Goal: Task Accomplishment & Management: Manage account settings

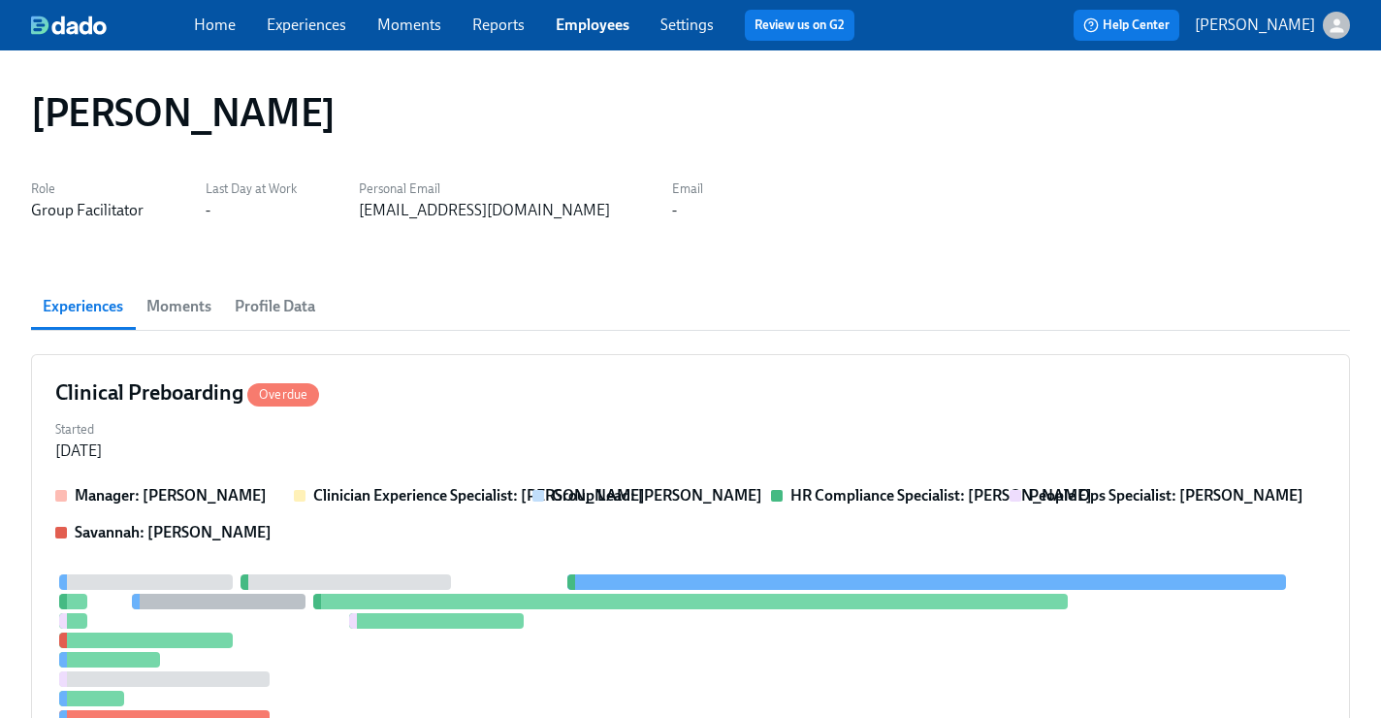
click at [591, 23] on link "Employees" at bounding box center [593, 25] width 74 height 18
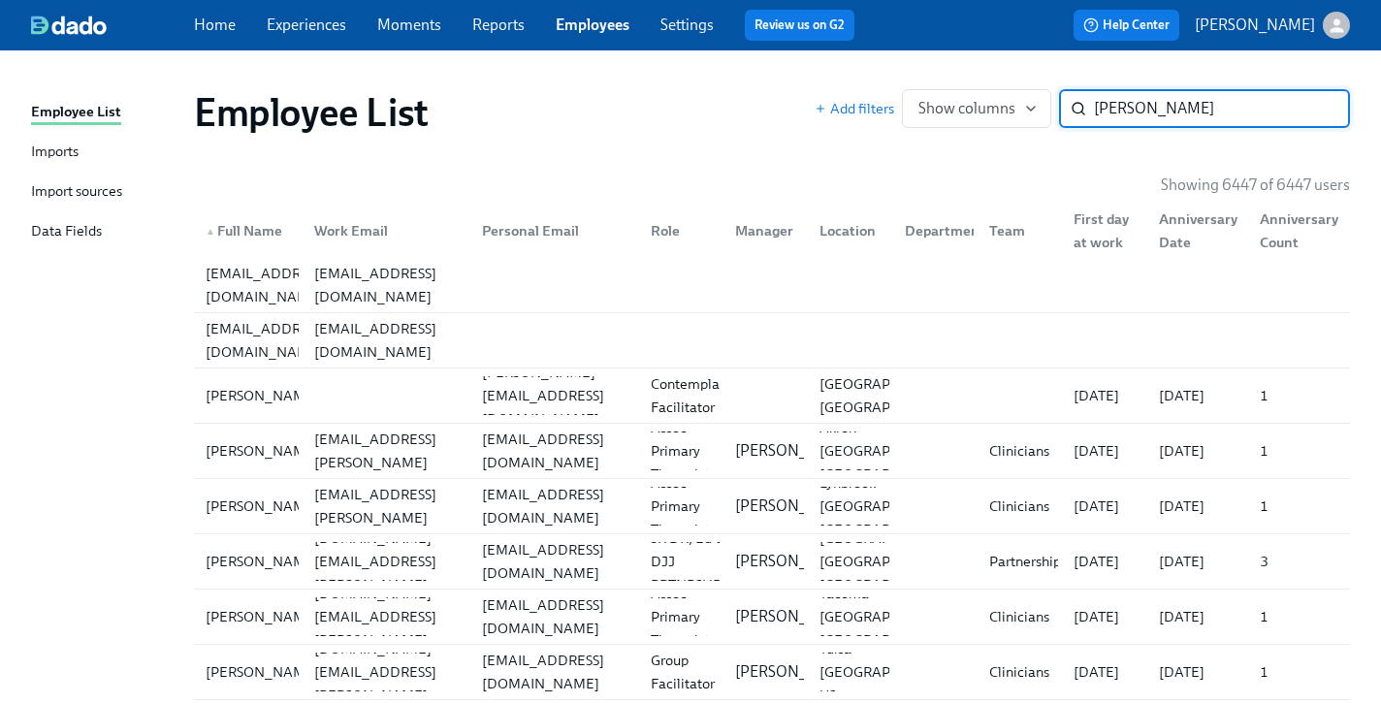
type input "allen"
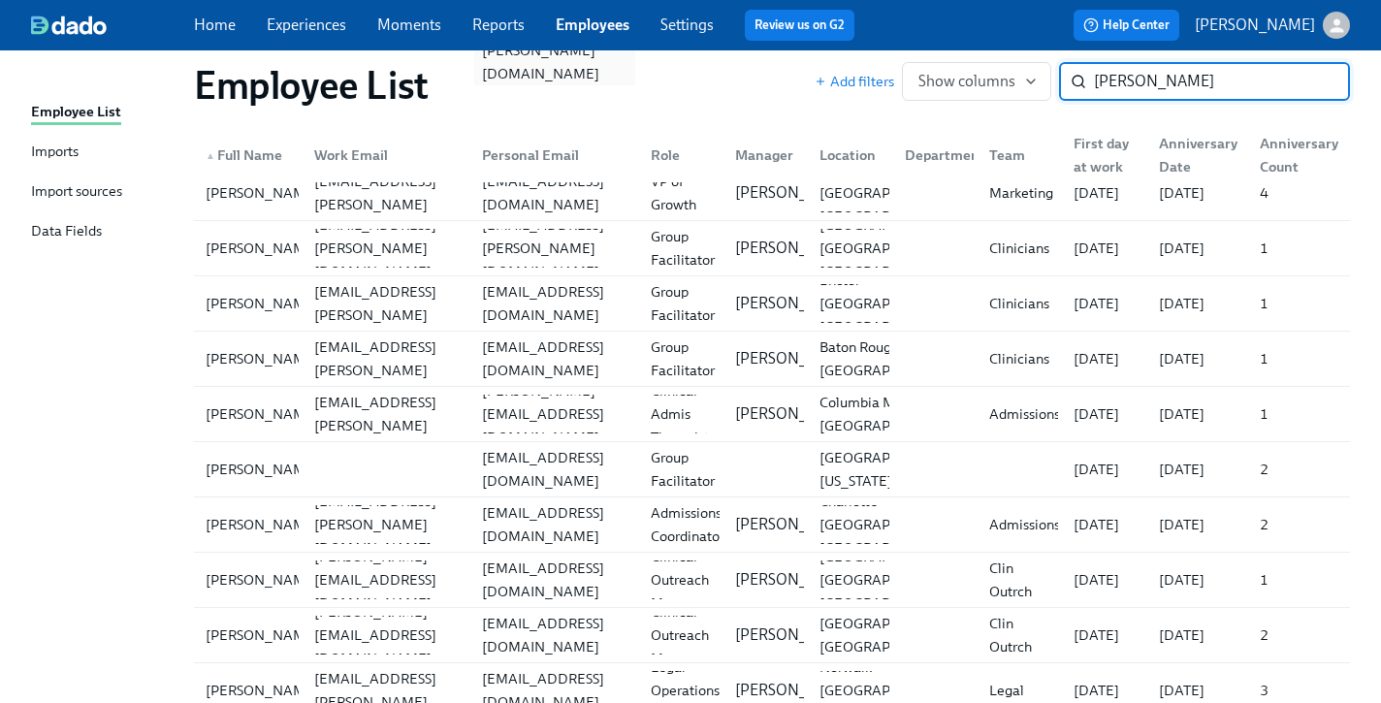
scroll to position [595, 0]
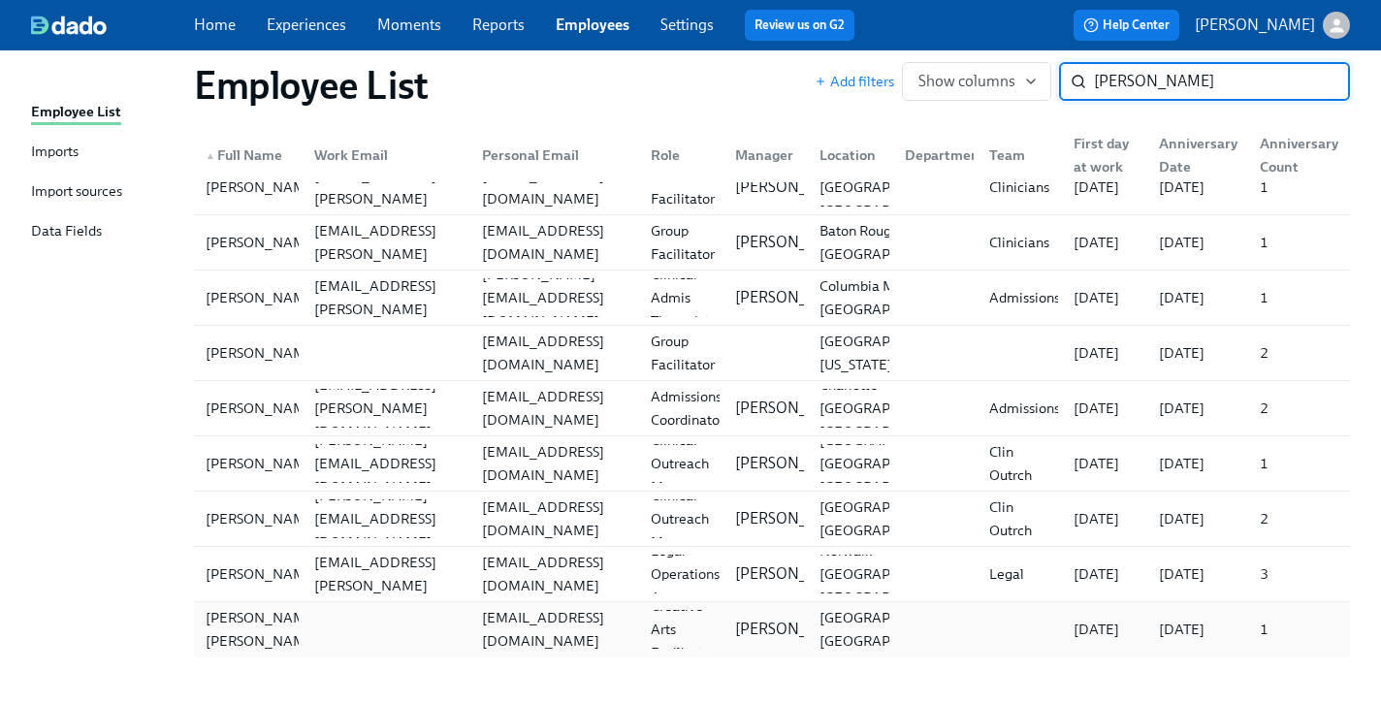
click at [532, 624] on div "allie@soundandself.org" at bounding box center [554, 629] width 161 height 47
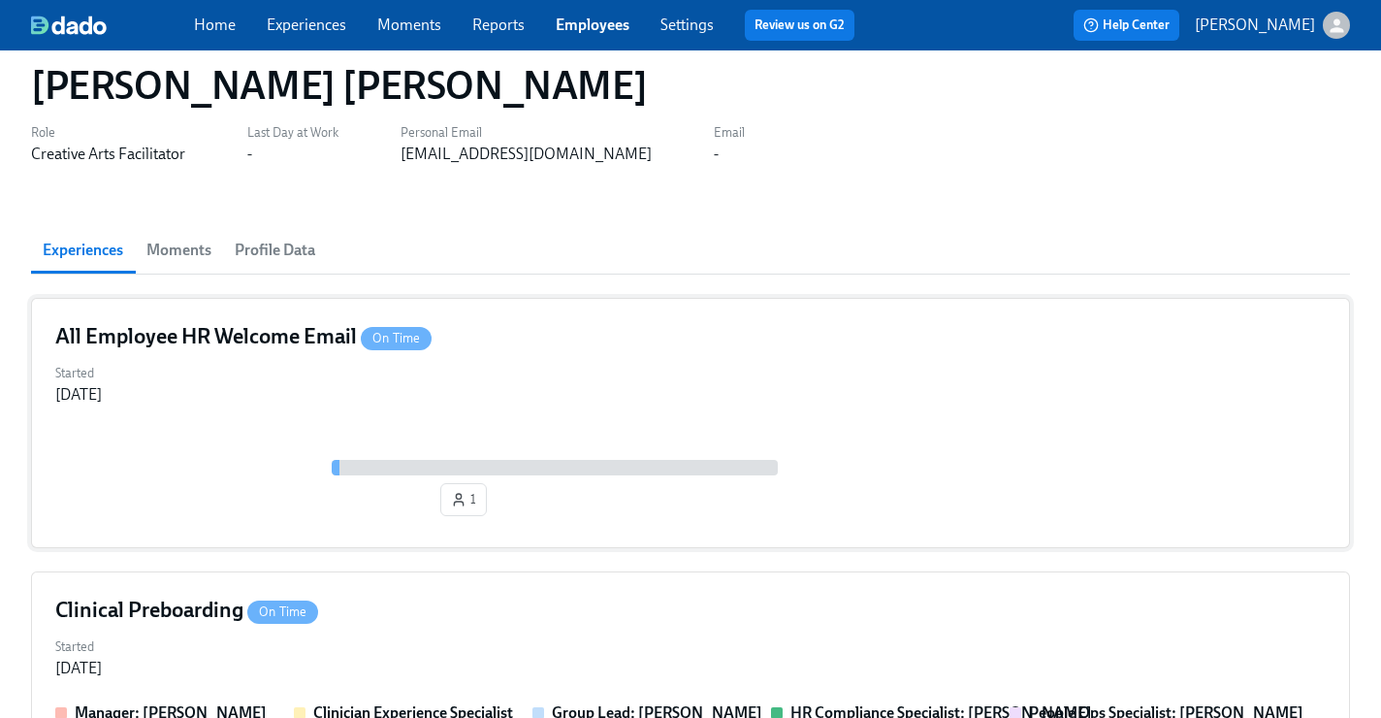
scroll to position [347, 0]
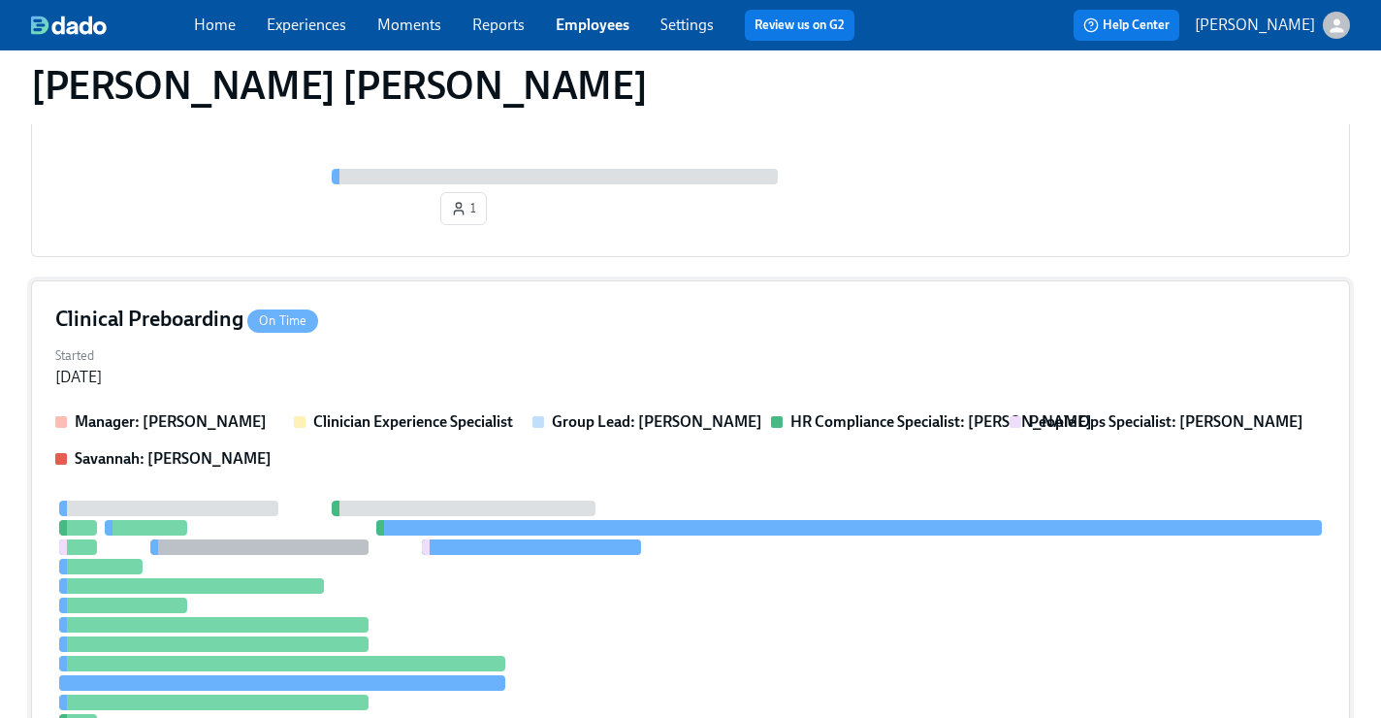
click at [968, 335] on div "Clinical Preboarding On Time Started Aug 27, 2025 Manager: Kristiana Miner Clin…" at bounding box center [690, 550] width 1319 height 541
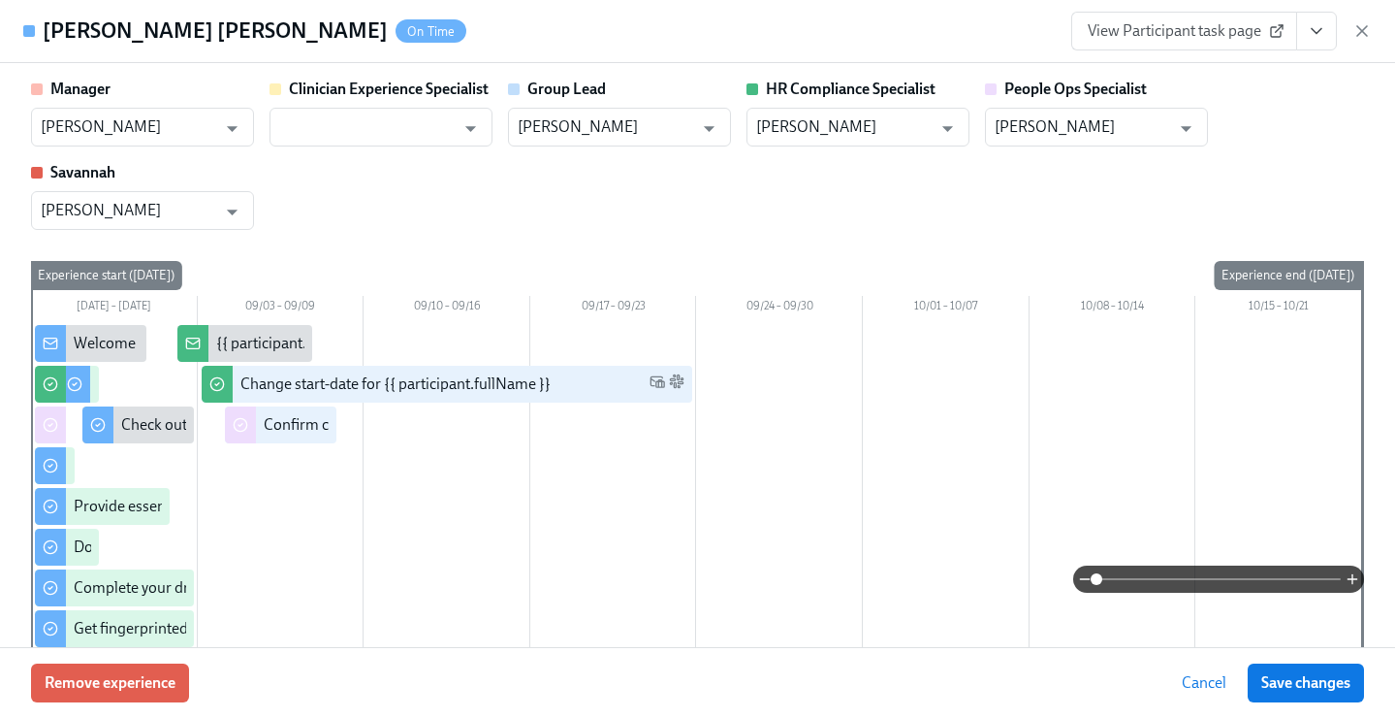
click at [1318, 35] on icon "View task page" at bounding box center [1316, 30] width 19 height 19
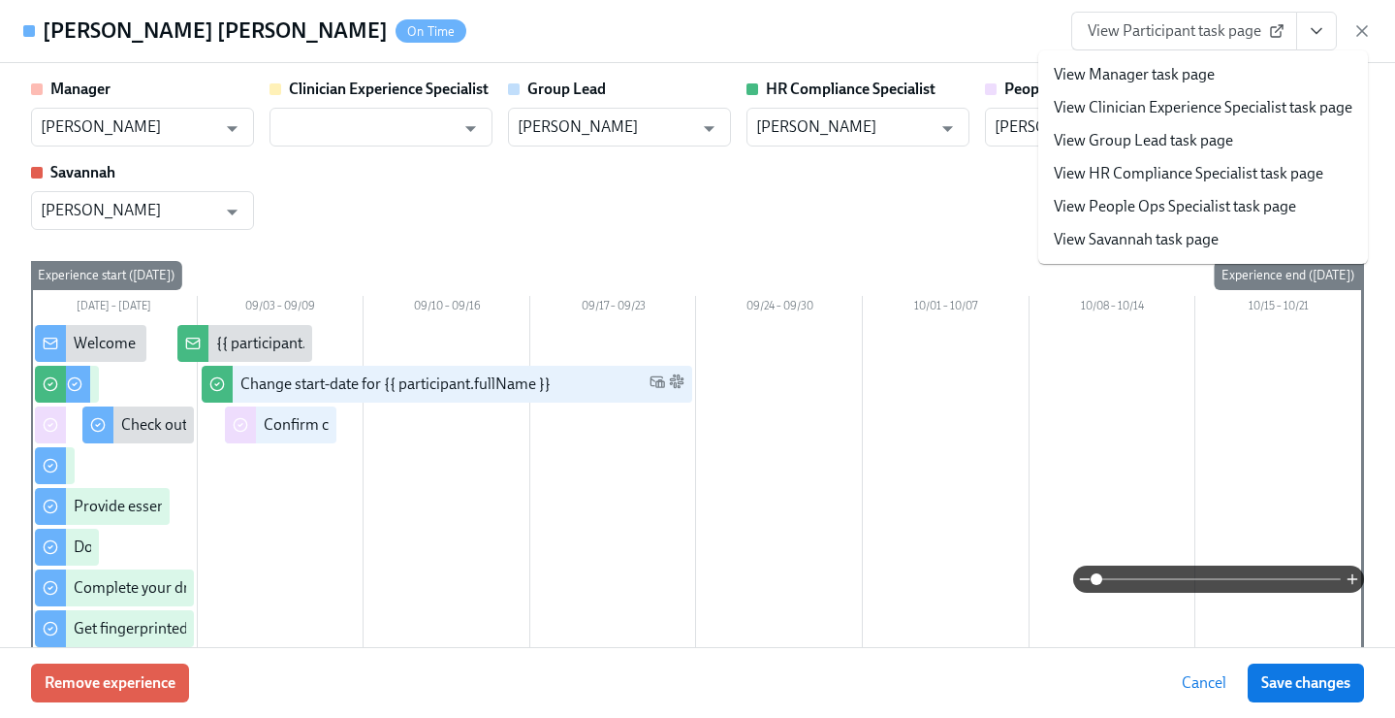
click at [1253, 200] on link "View People Ops Specialist task page" at bounding box center [1175, 206] width 242 height 21
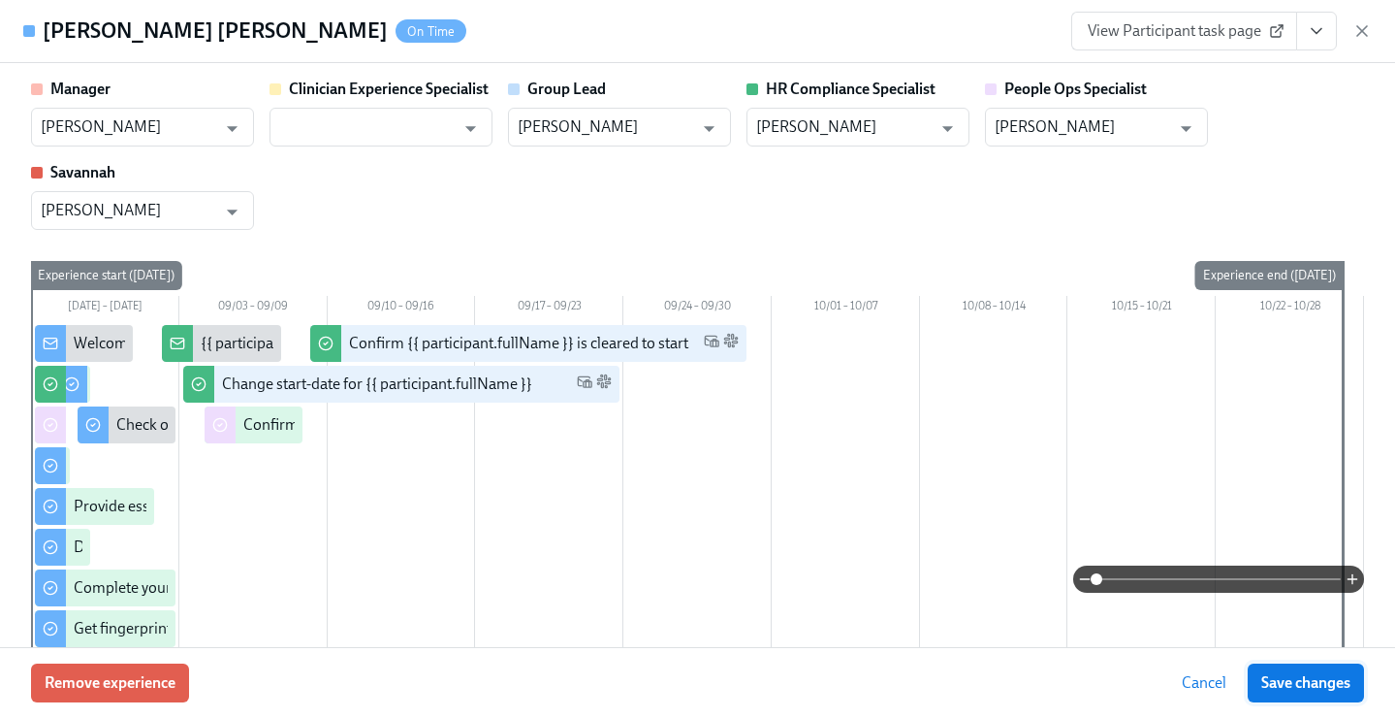
click at [1293, 670] on button "Save changes" at bounding box center [1306, 682] width 116 height 39
click at [1363, 23] on icon "button" at bounding box center [1362, 30] width 19 height 19
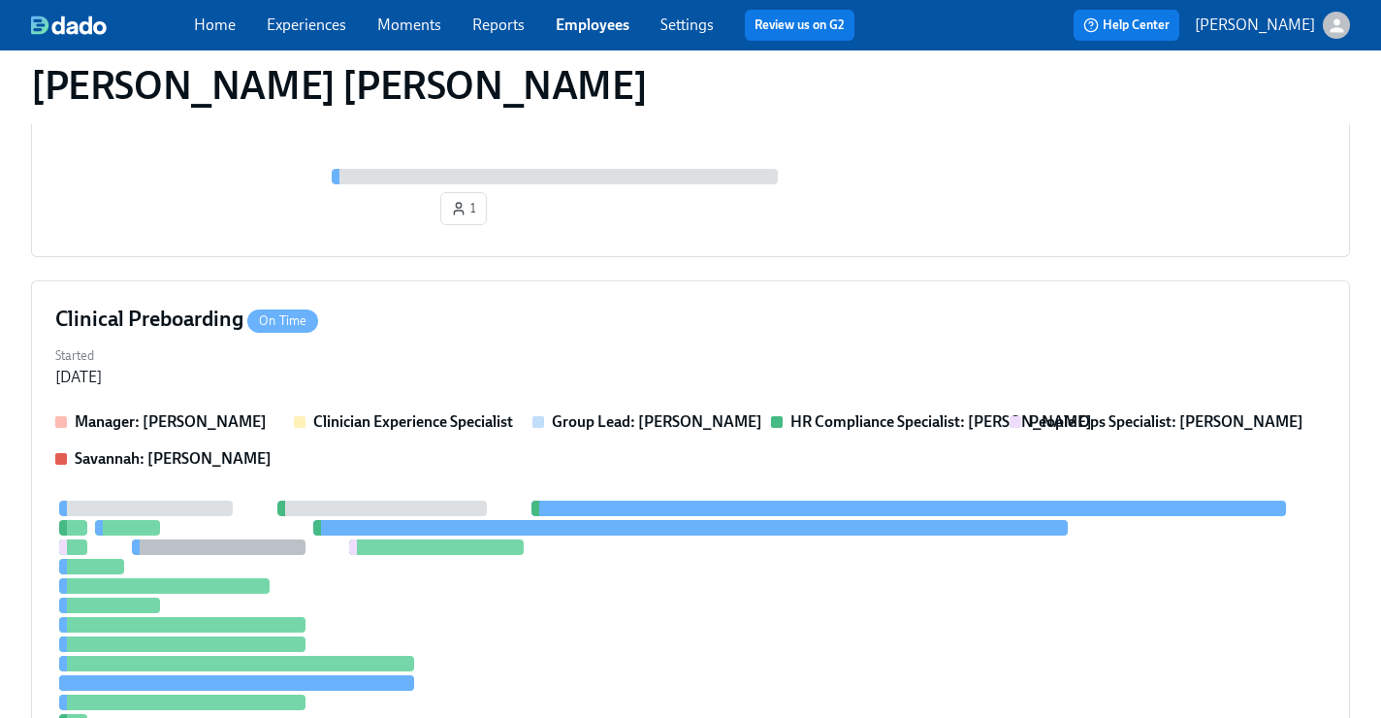
click at [607, 25] on link "Employees" at bounding box center [593, 25] width 74 height 18
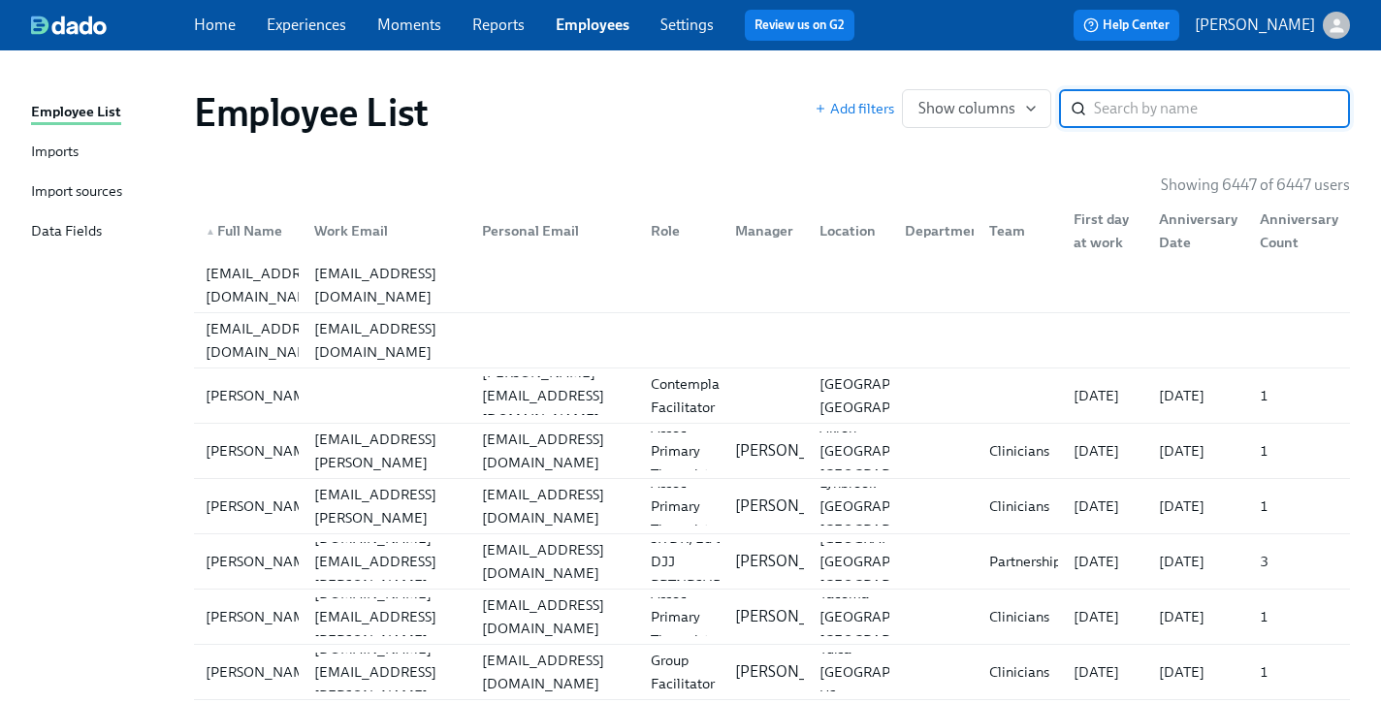
click at [1175, 104] on input "search" at bounding box center [1222, 108] width 256 height 39
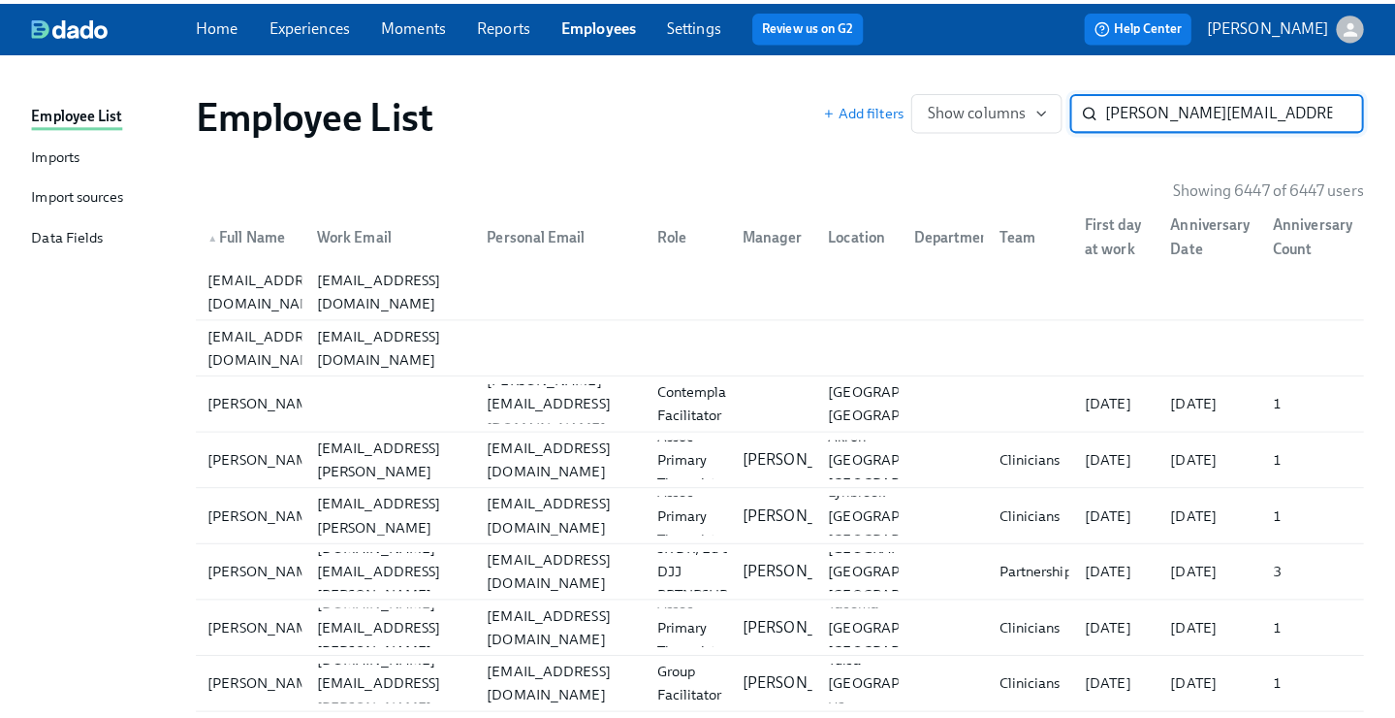
scroll to position [0, 13]
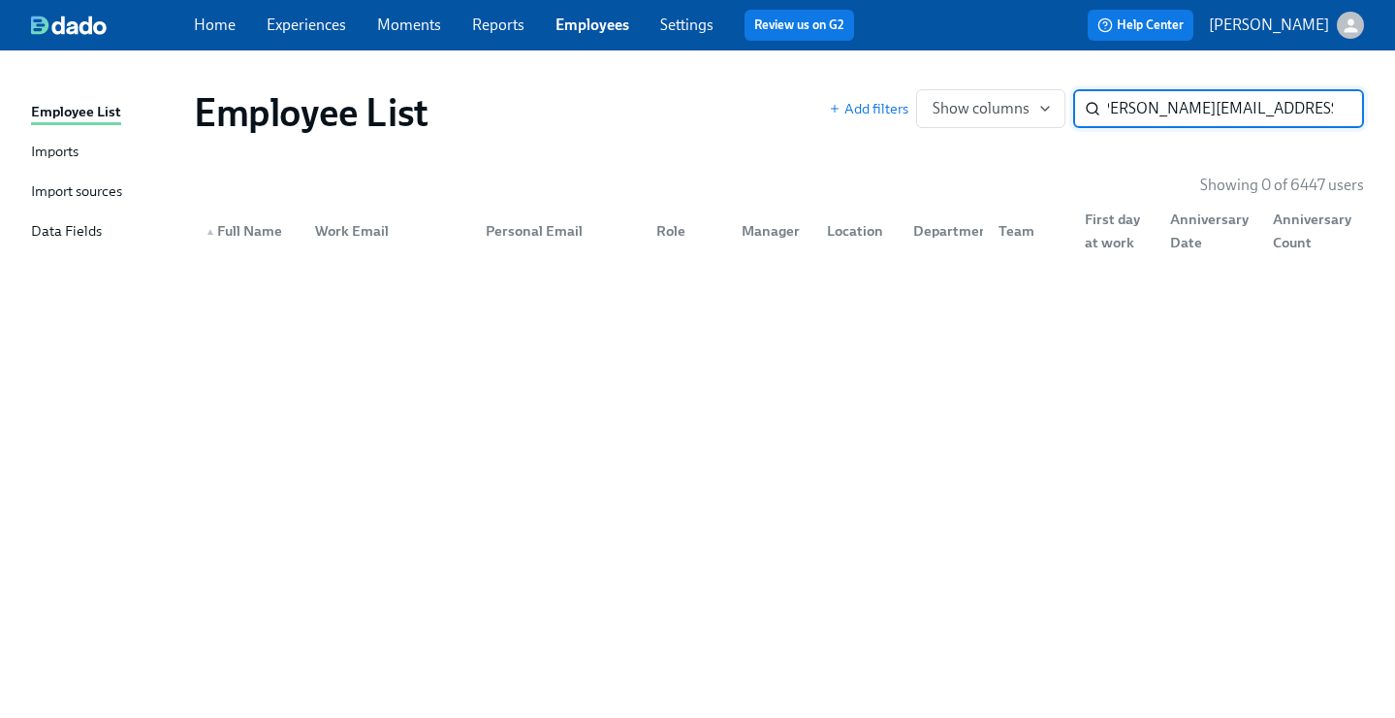
scroll to position [0, 13]
drag, startPoint x: 1197, startPoint y: 109, endPoint x: 1408, endPoint y: 112, distance: 210.4
click at [1380, 112] on html "Home Experiences Moments Reports Employees Settings Review us on G2 Help Center…" at bounding box center [697, 359] width 1395 height 718
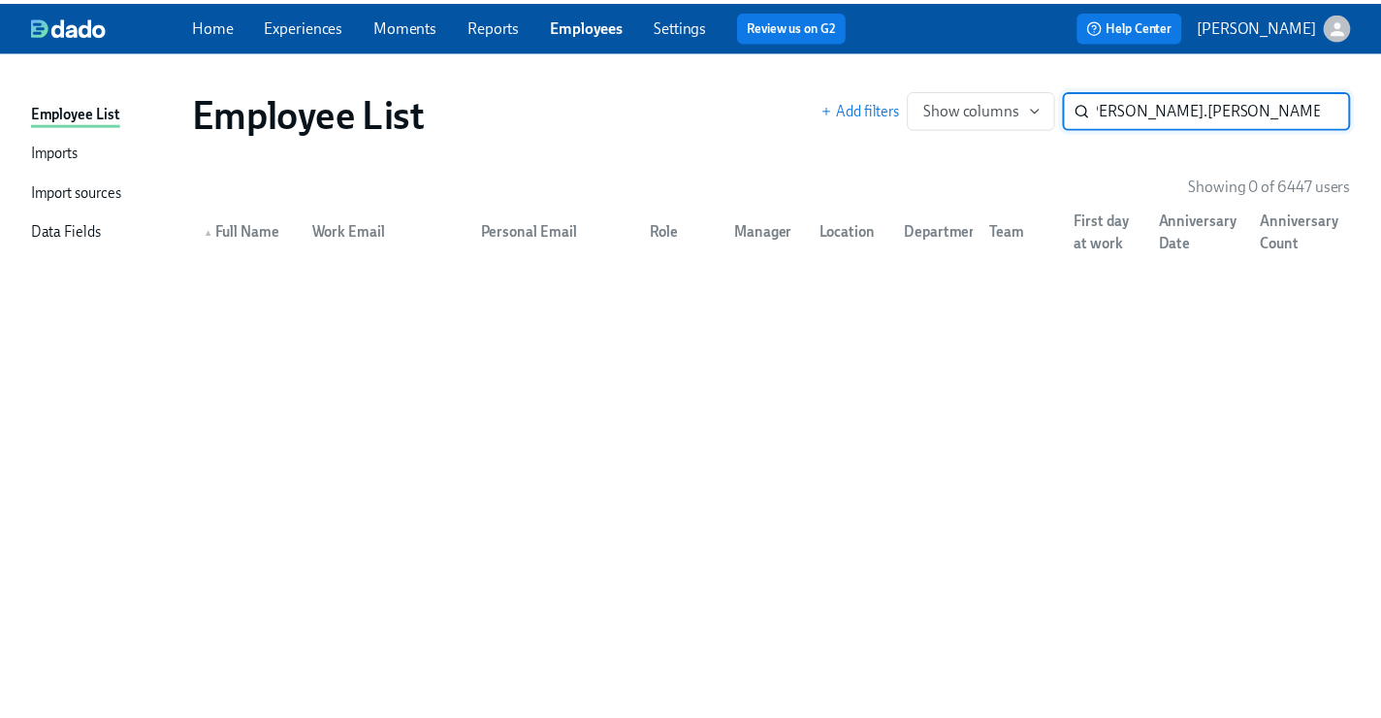
scroll to position [0, 0]
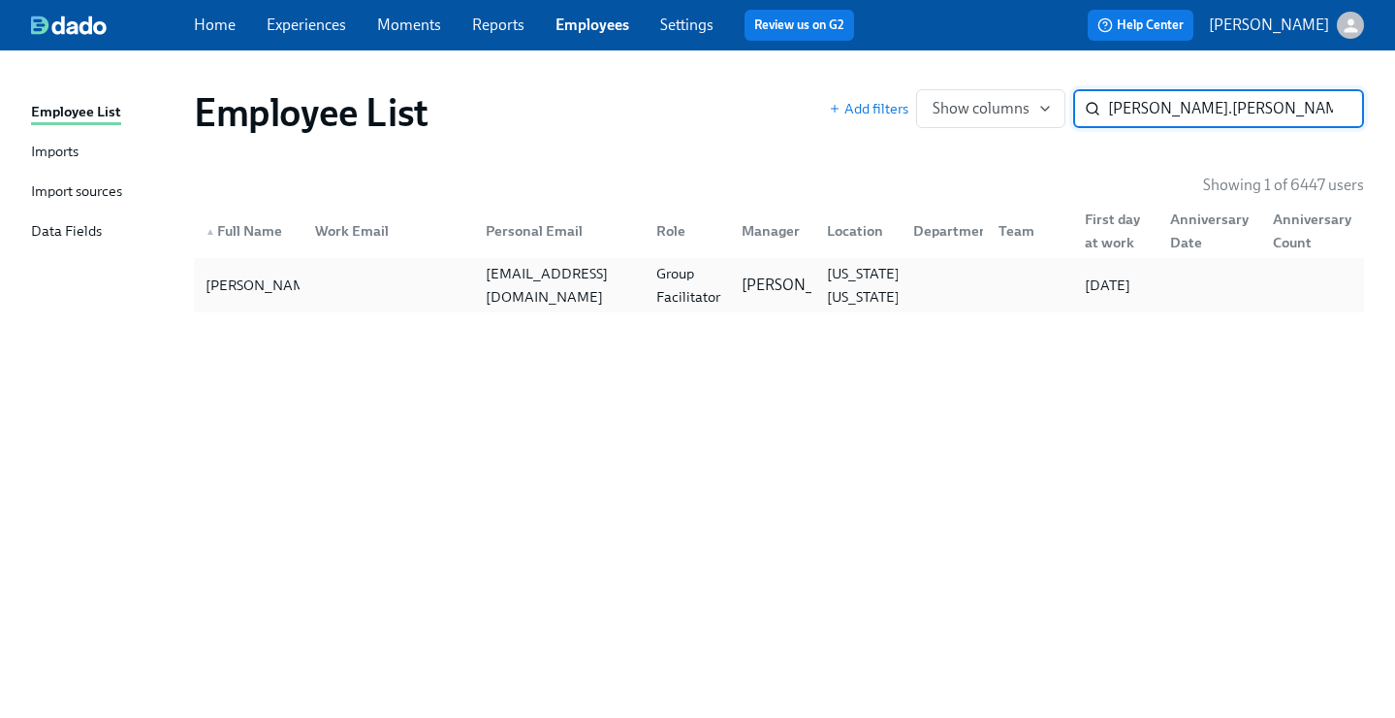
type input "Vincent.Donato"
click at [595, 292] on div "vjdonato93@gmail.com" at bounding box center [559, 285] width 163 height 47
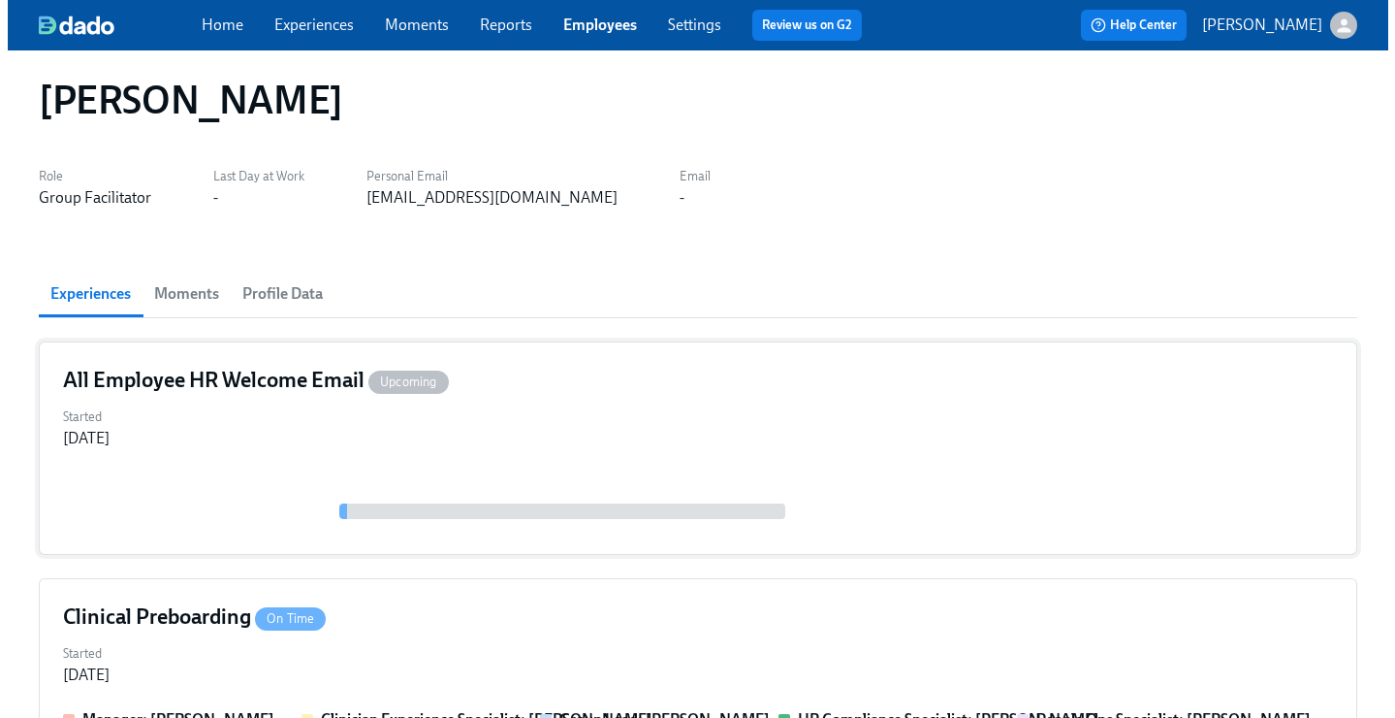
scroll to position [30, 0]
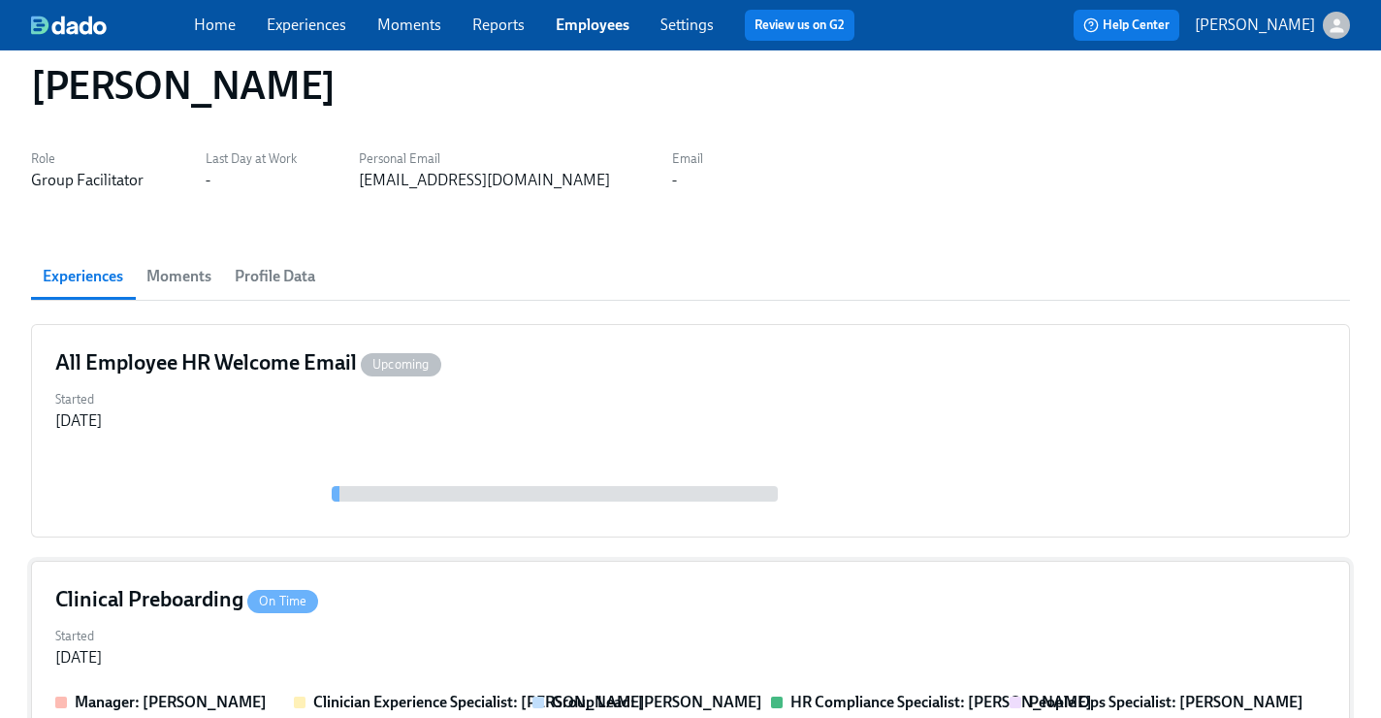
click at [503, 585] on div "Clinical Preboarding On Time" at bounding box center [690, 599] width 1270 height 29
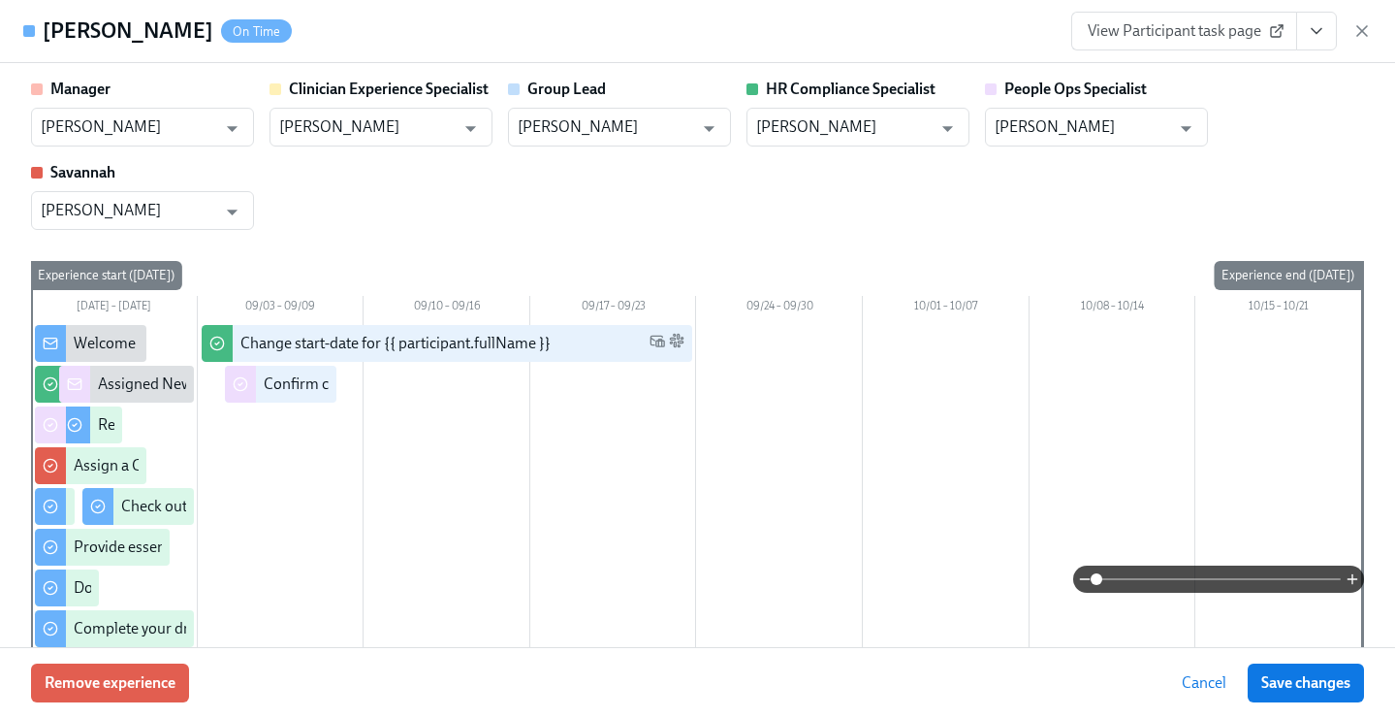
click at [1316, 30] on icon "View task page" at bounding box center [1316, 30] width 19 height 19
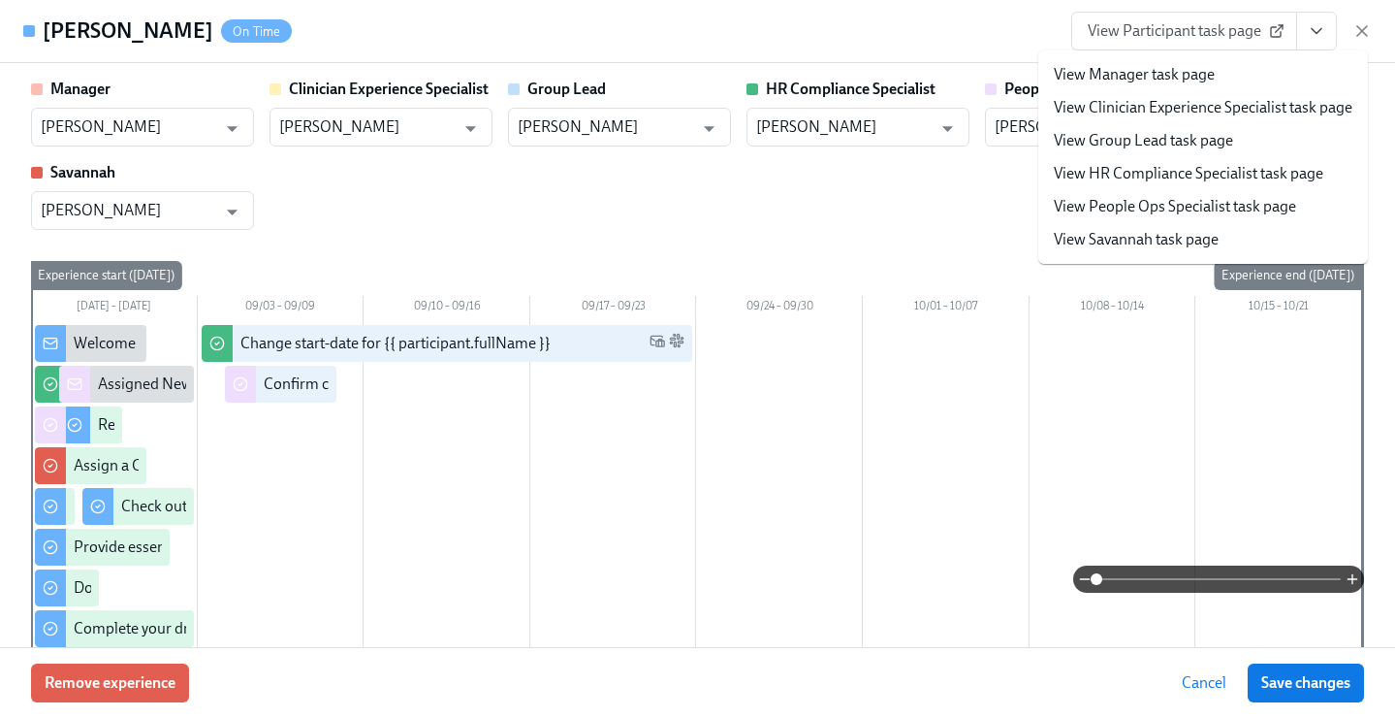
click at [1202, 199] on link "View People Ops Specialist task page" at bounding box center [1175, 206] width 242 height 21
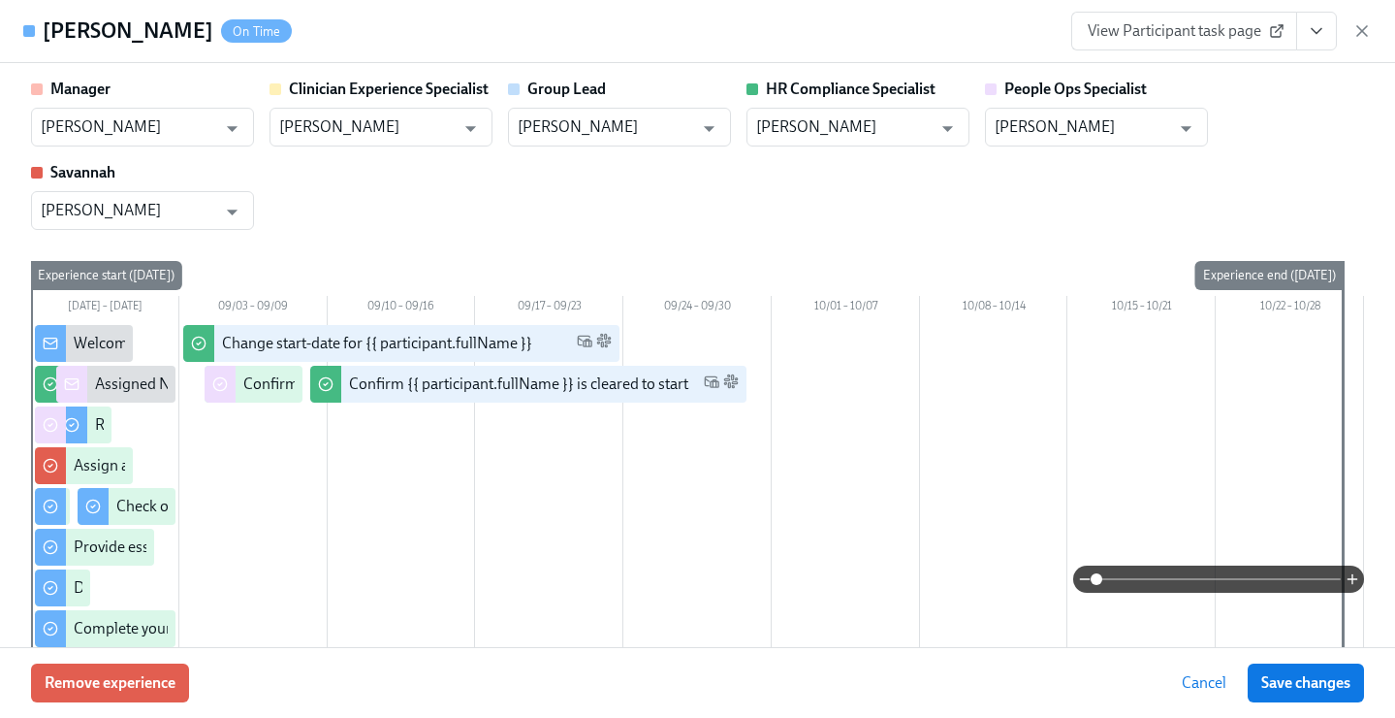
click at [1288, 692] on button "Save changes" at bounding box center [1306, 682] width 116 height 39
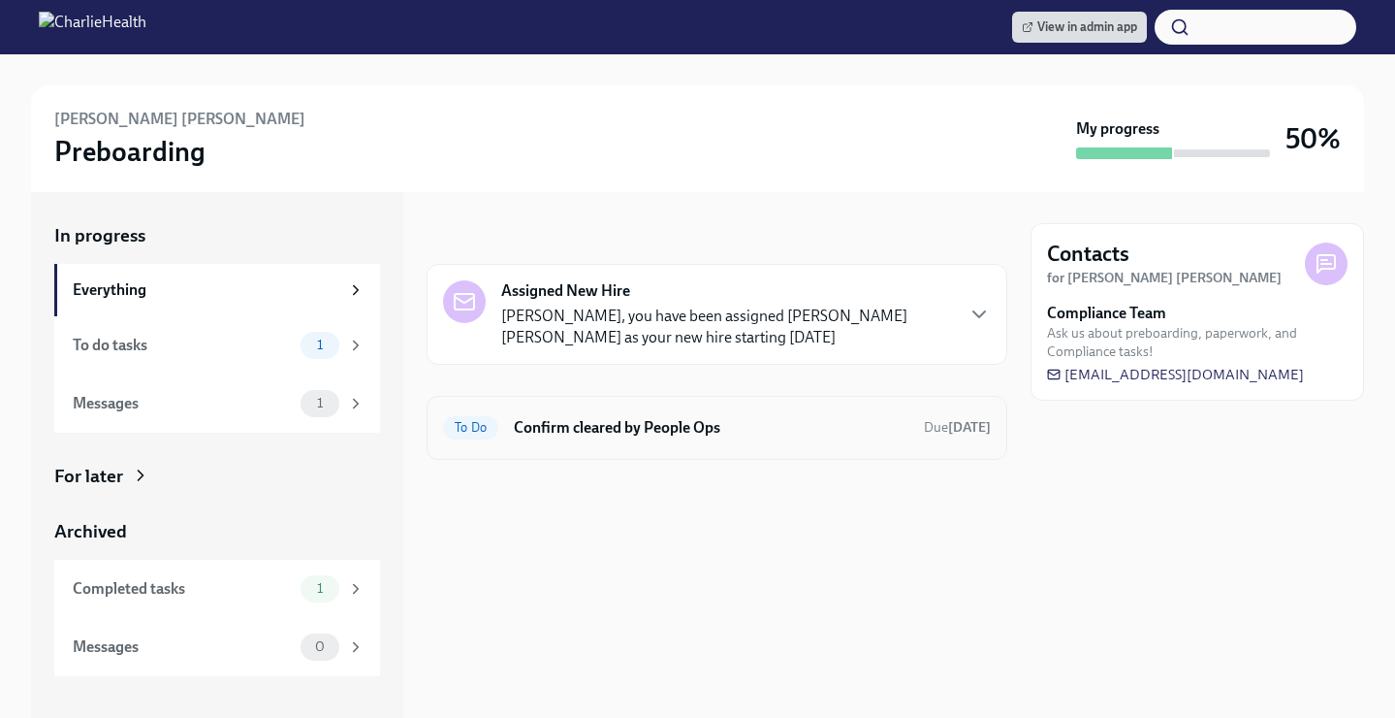
click at [718, 427] on h6 "Confirm cleared by People Ops" at bounding box center [711, 427] width 395 height 21
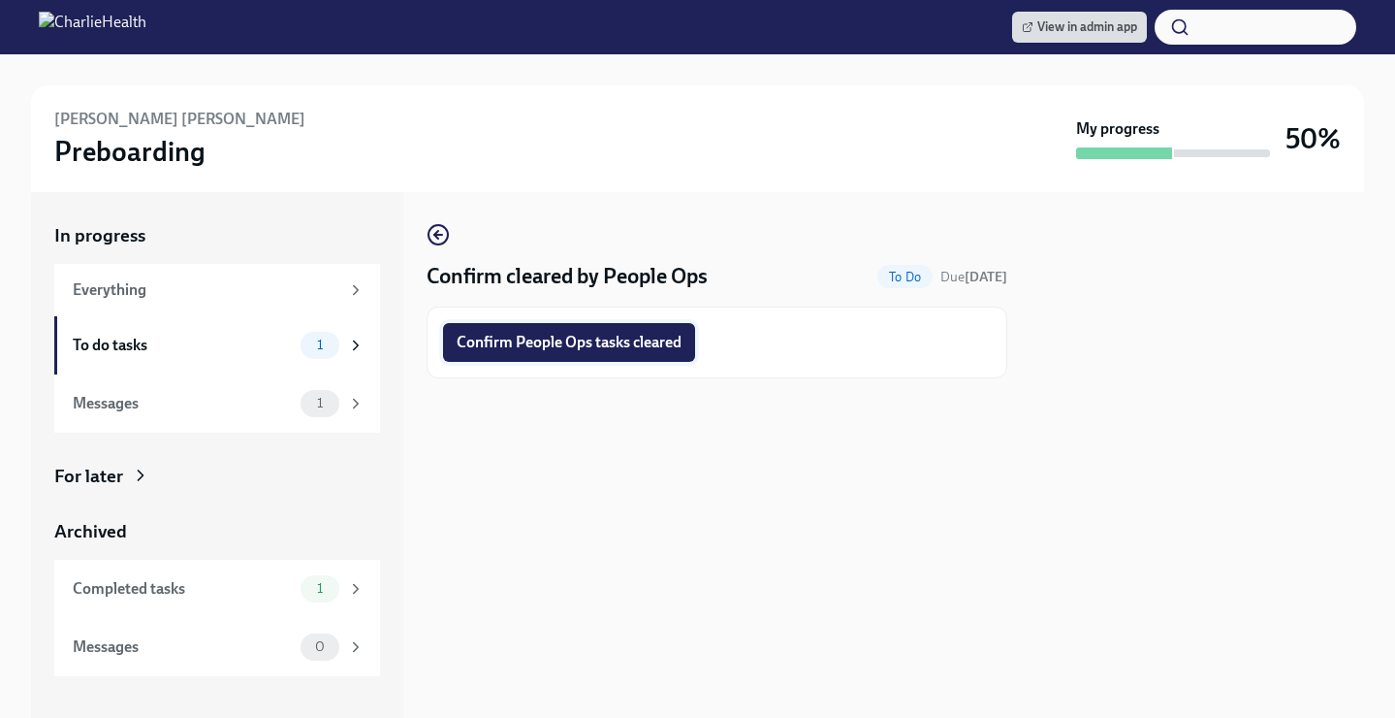
drag, startPoint x: 620, startPoint y: 350, endPoint x: 645, endPoint y: 337, distance: 28.2
click at [621, 352] on span "Confirm People Ops tasks cleared" at bounding box center [569, 342] width 225 height 19
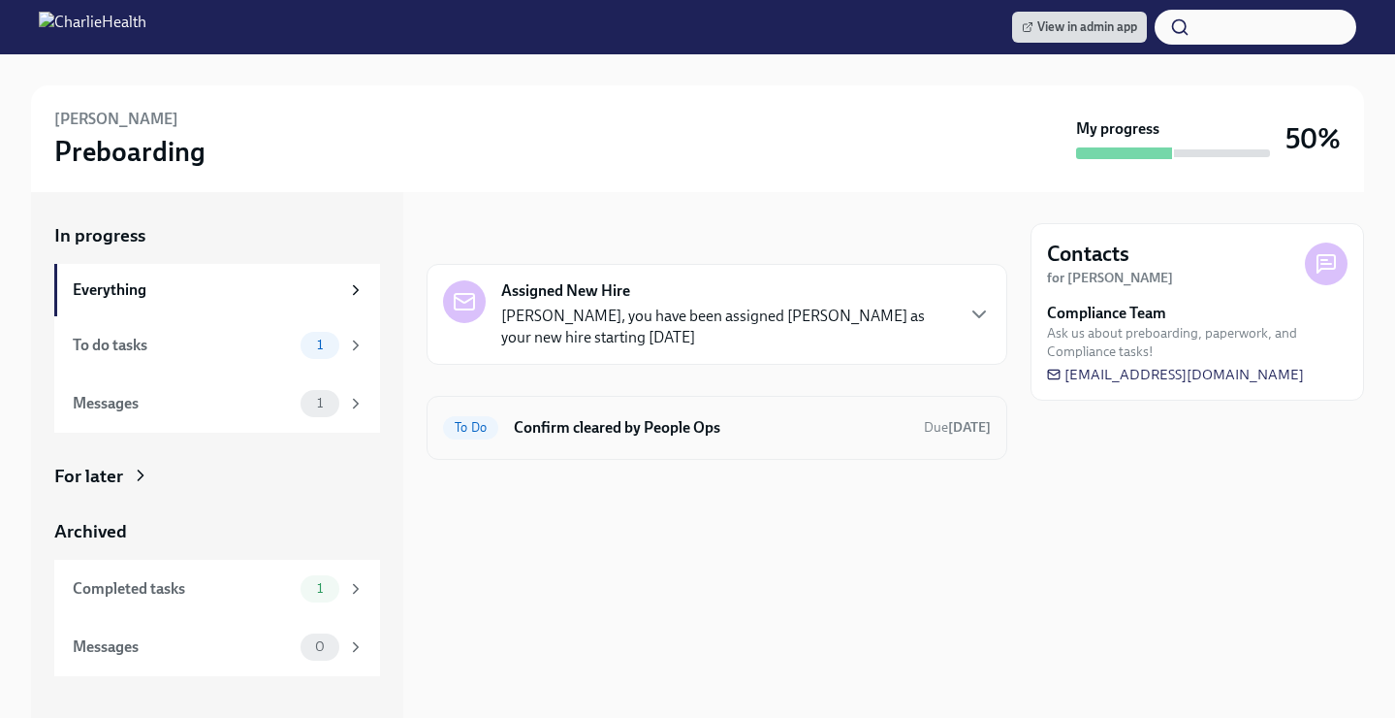
click at [620, 433] on h6 "Confirm cleared by People Ops" at bounding box center [711, 427] width 395 height 21
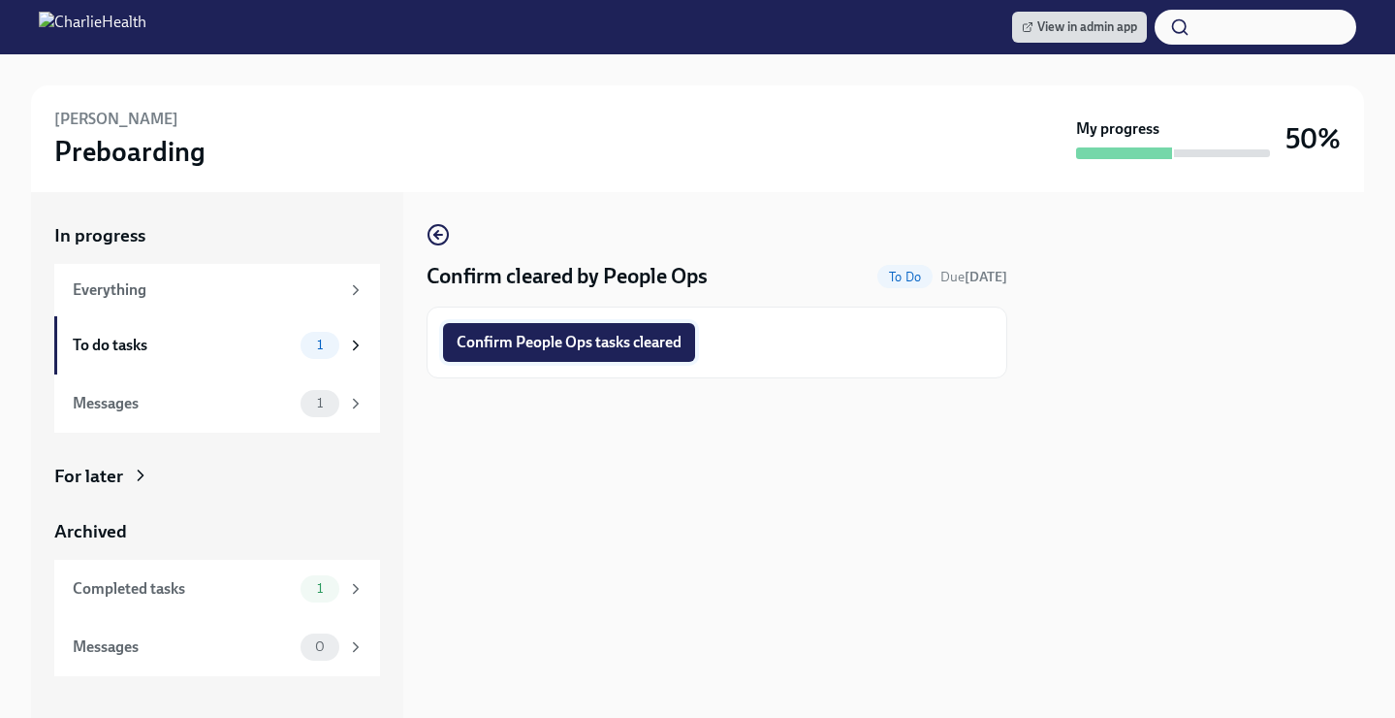
click at [619, 352] on button "Confirm People Ops tasks cleared" at bounding box center [569, 342] width 252 height 39
